Goal: Complete application form

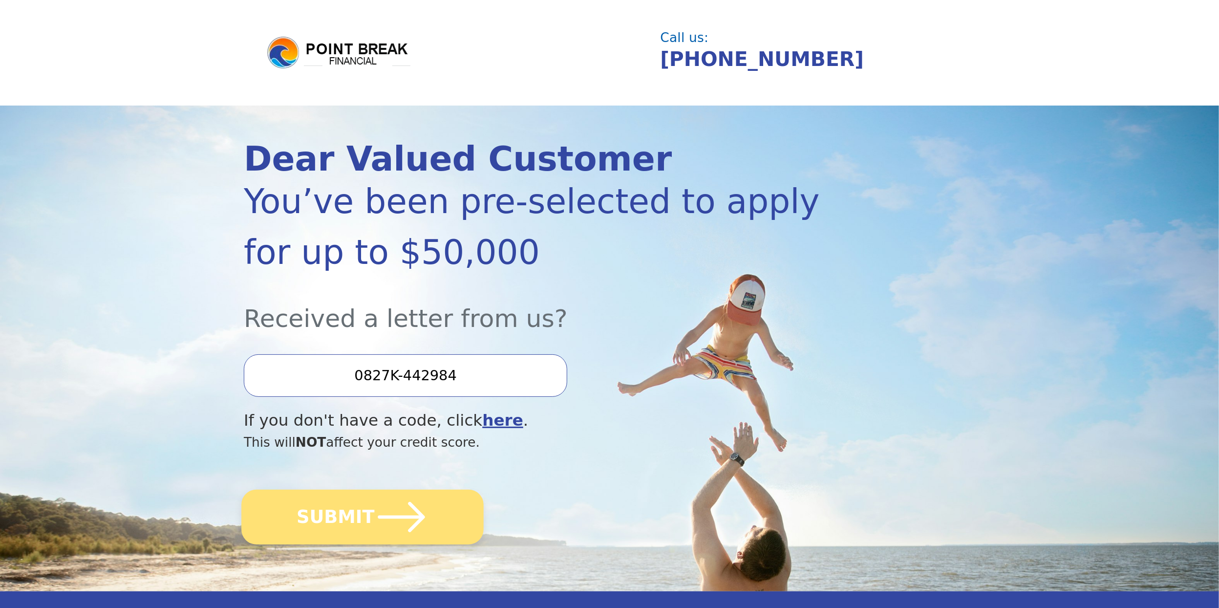
click at [347, 513] on button "SUBMIT" at bounding box center [362, 517] width 242 height 55
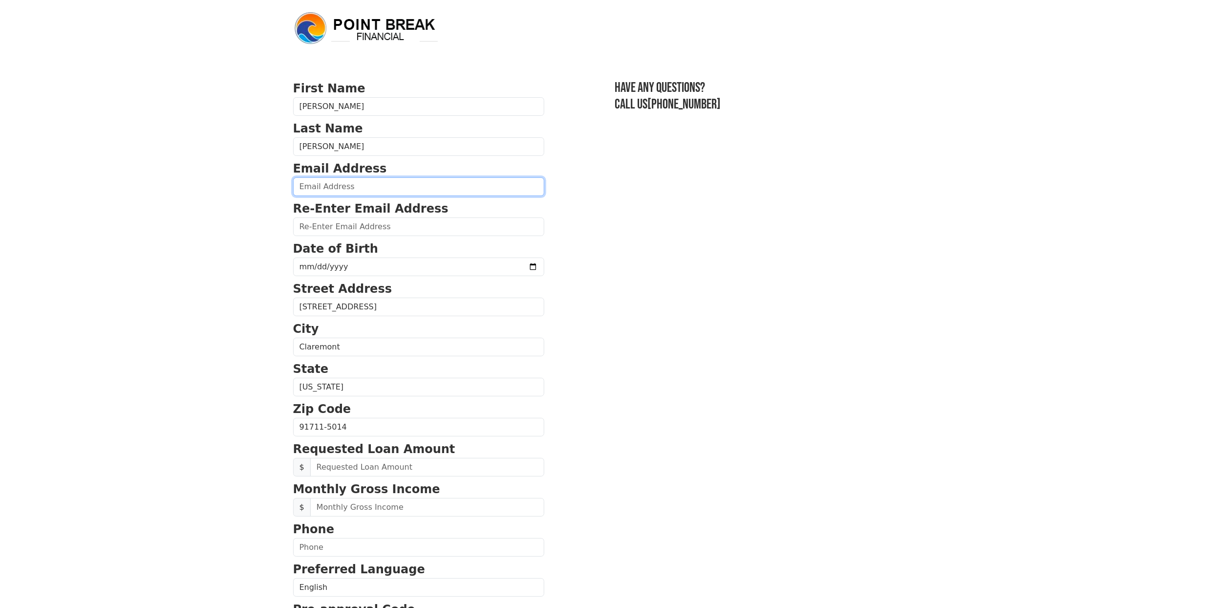
click at [329, 184] on input "email" at bounding box center [418, 186] width 251 height 19
type input "sbristow47@gmail.com"
click at [326, 224] on input "email" at bounding box center [418, 226] width 251 height 19
type input "sbristow47@gmail.com"
type input "1970-11-22"
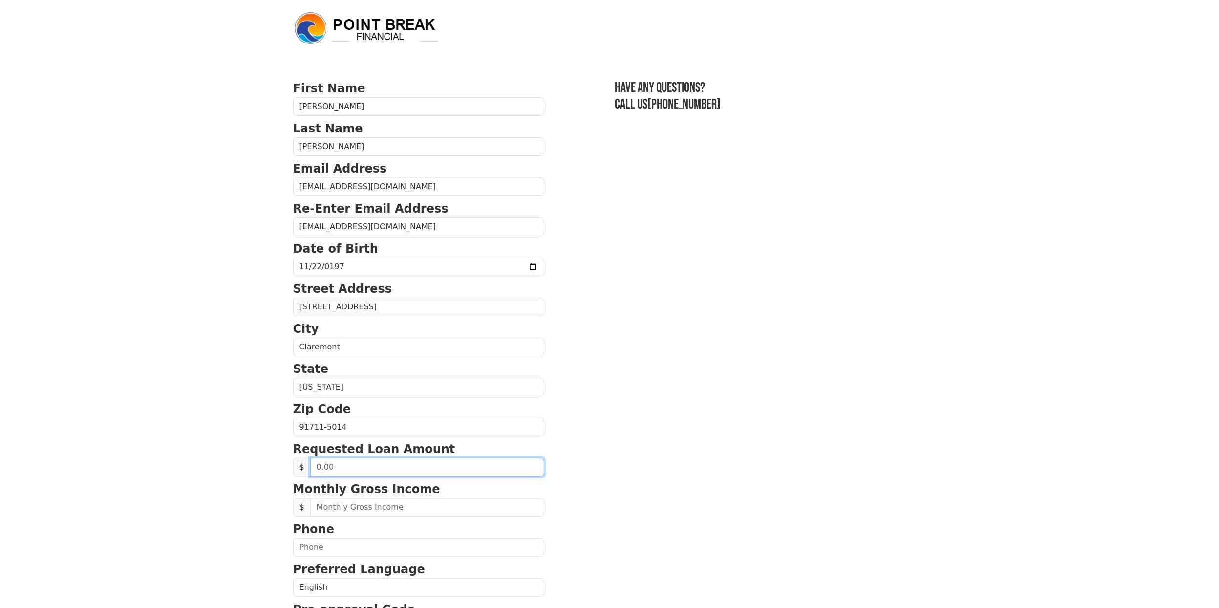
click at [372, 467] on input "text" at bounding box center [427, 467] width 234 height 19
type input "50,000.00"
click at [324, 503] on input "text" at bounding box center [427, 507] width 234 height 19
type input "7,550.00"
click at [302, 540] on input "text" at bounding box center [418, 547] width 251 height 19
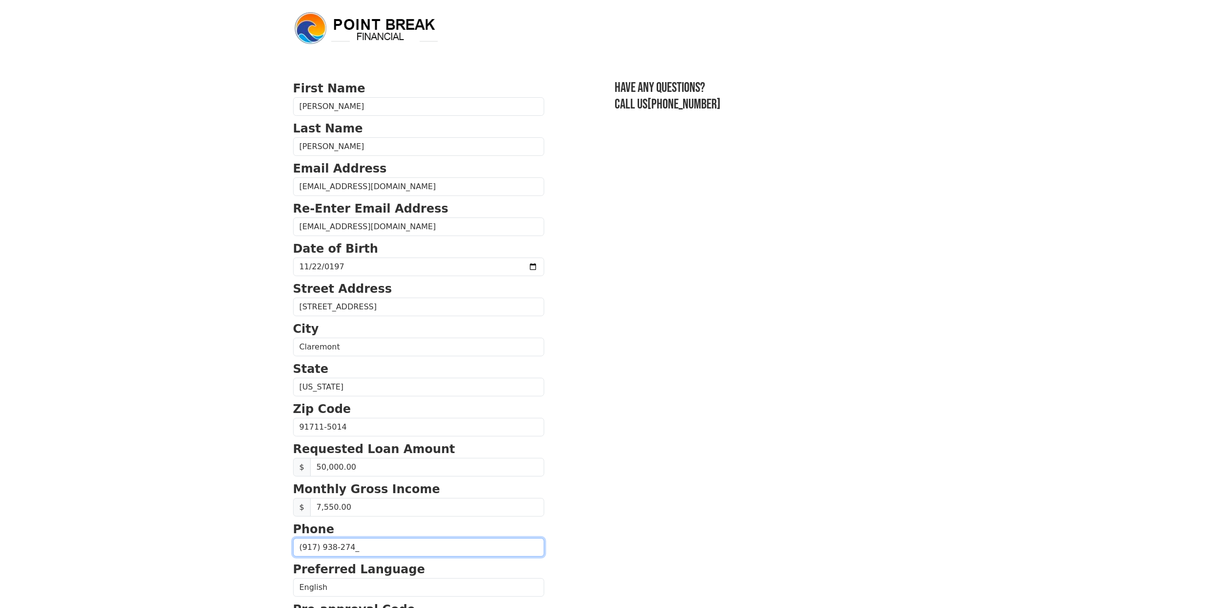
type input "(917) 938-2746"
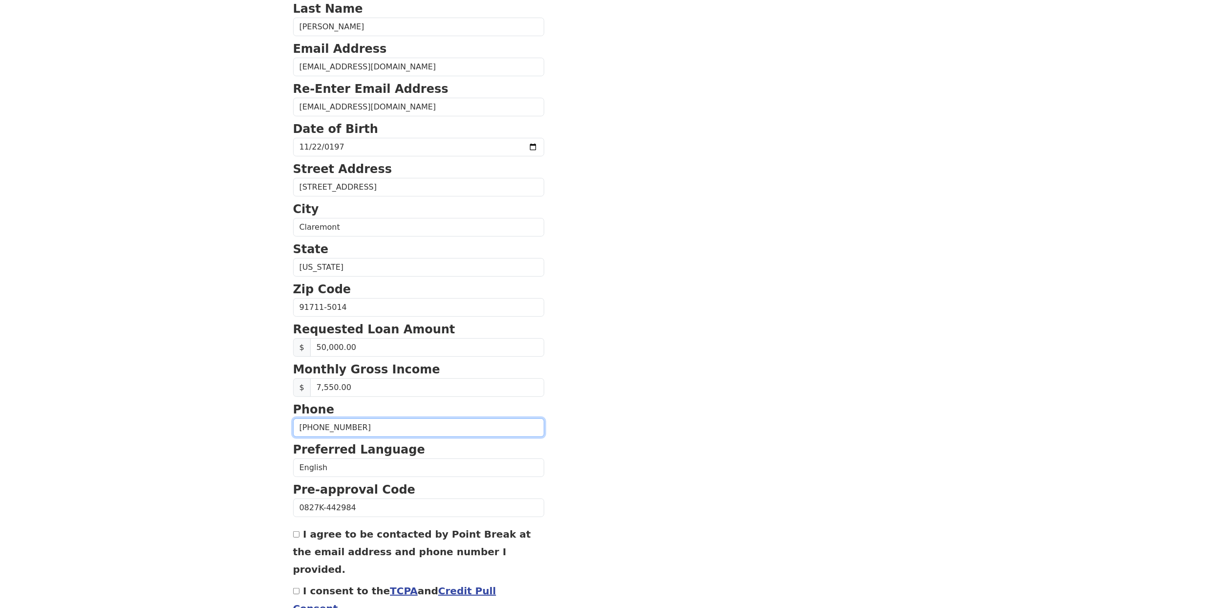
scroll to position [165, 0]
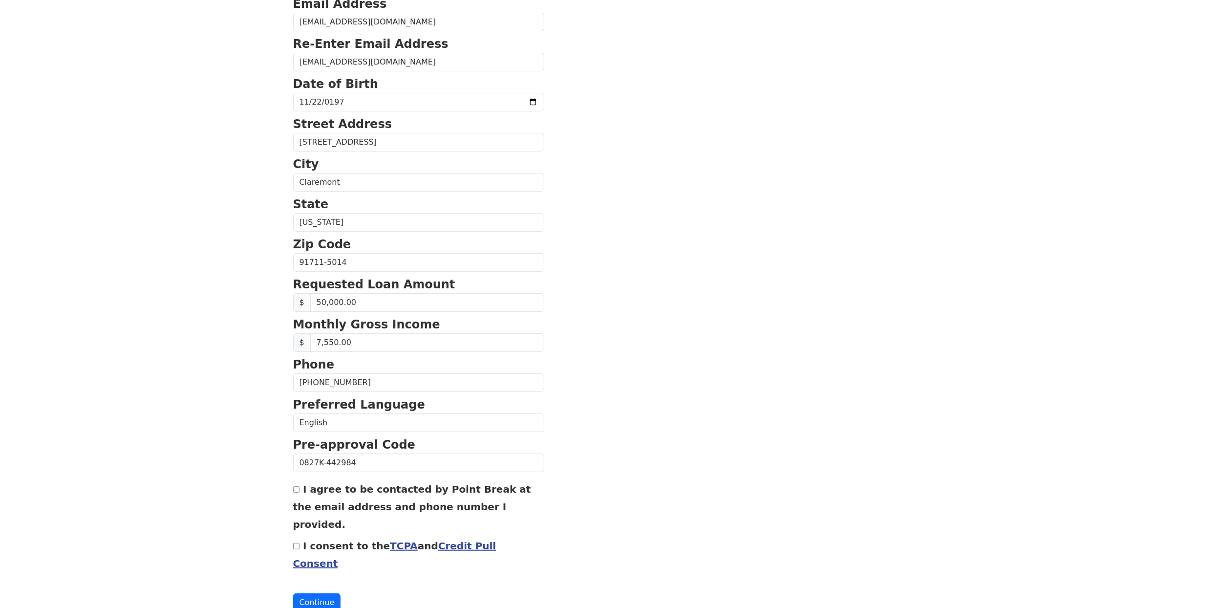
click at [294, 486] on input "I agree to be contacted by Point Break at the email address and phone number I …" at bounding box center [296, 489] width 6 height 6
checkbox input "true"
click at [294, 543] on input "I consent to the TCPA and Credit Pull Consent" at bounding box center [296, 546] width 6 height 6
checkbox input "true"
click at [316, 593] on button "Continue" at bounding box center [317, 602] width 48 height 19
